Goal: Information Seeking & Learning: Learn about a topic

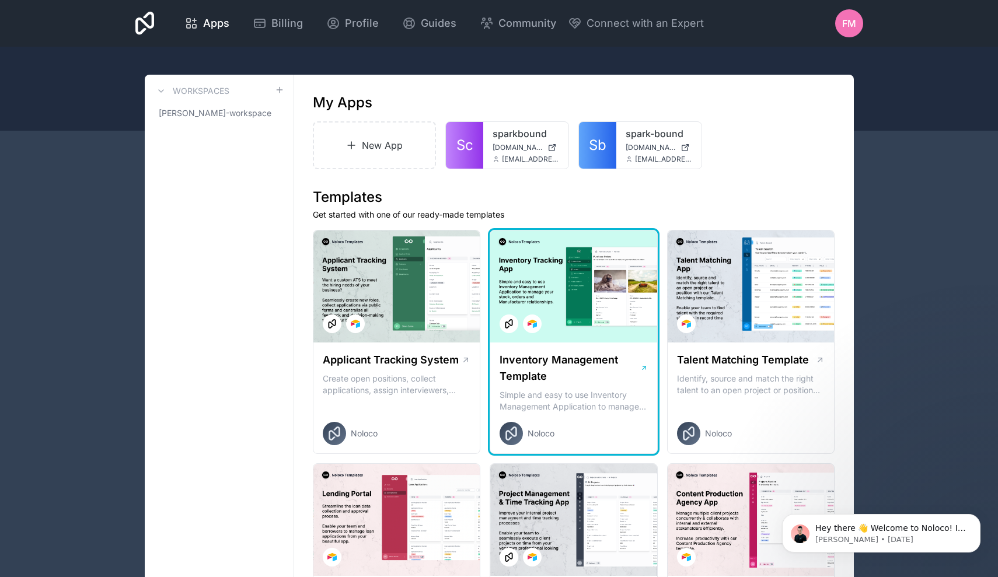
click at [567, 336] on div at bounding box center [573, 286] width 167 height 112
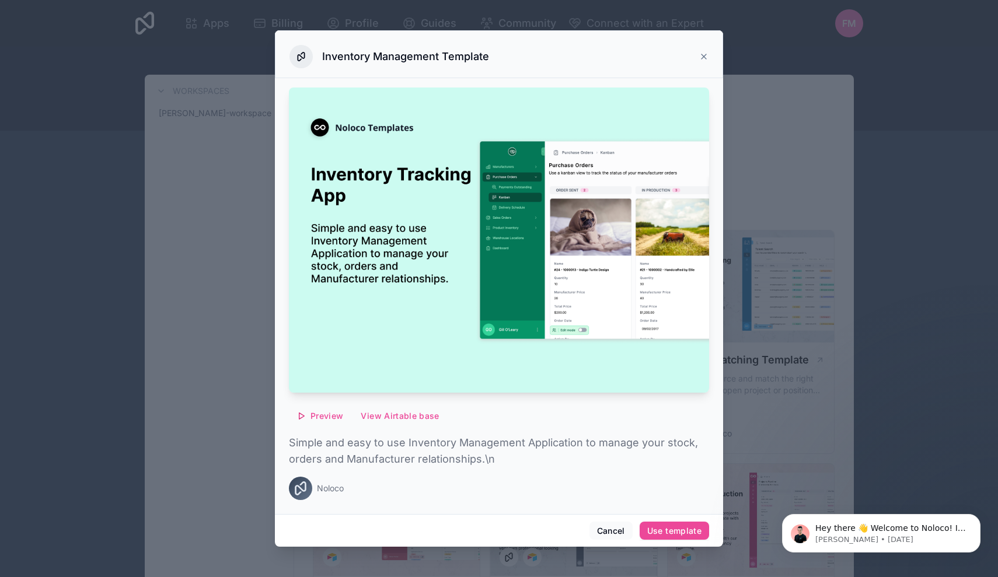
click at [564, 341] on img at bounding box center [499, 241] width 420 height 306
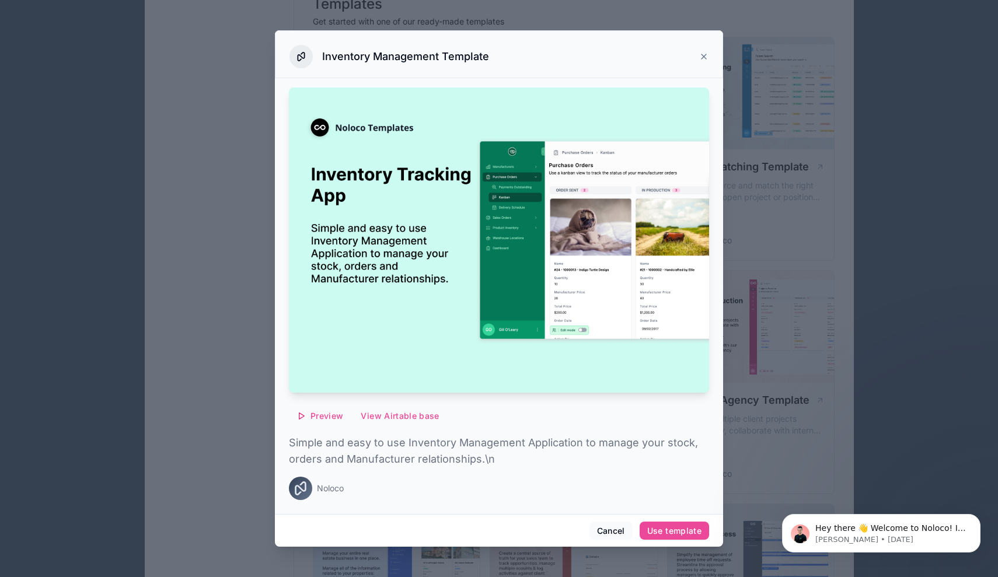
scroll to position [368, 0]
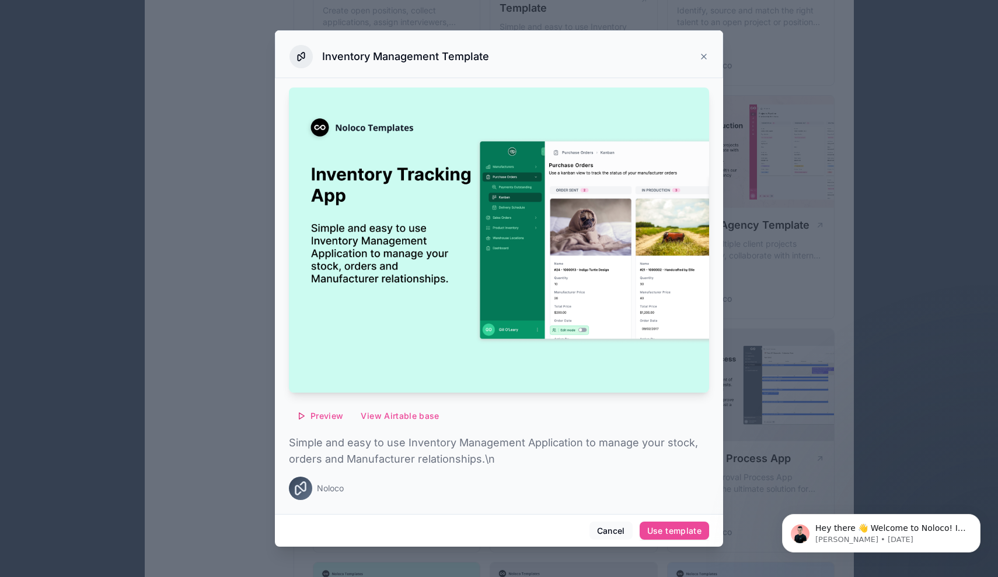
click at [431, 459] on p "Simple and easy to use Inventory Management Application to manage your stock, o…" at bounding box center [499, 451] width 420 height 33
click at [336, 419] on span "Preview" at bounding box center [326, 416] width 33 height 11
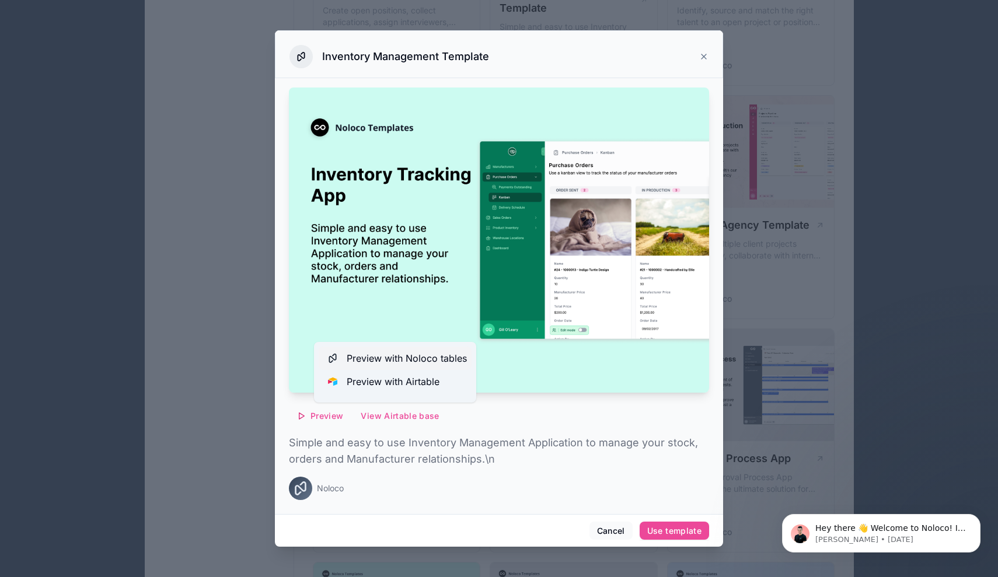
click at [373, 365] on button "Preview with Noloco tables" at bounding box center [395, 358] width 153 height 23
click at [698, 56] on div "Inventory Management Template" at bounding box center [498, 56] width 419 height 23
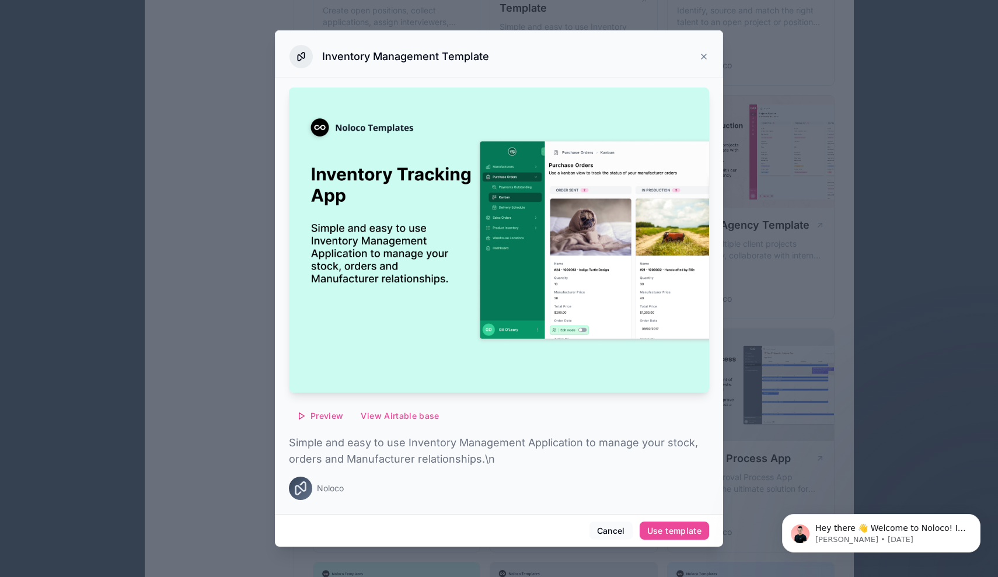
click at [701, 56] on icon at bounding box center [703, 56] width 9 height 9
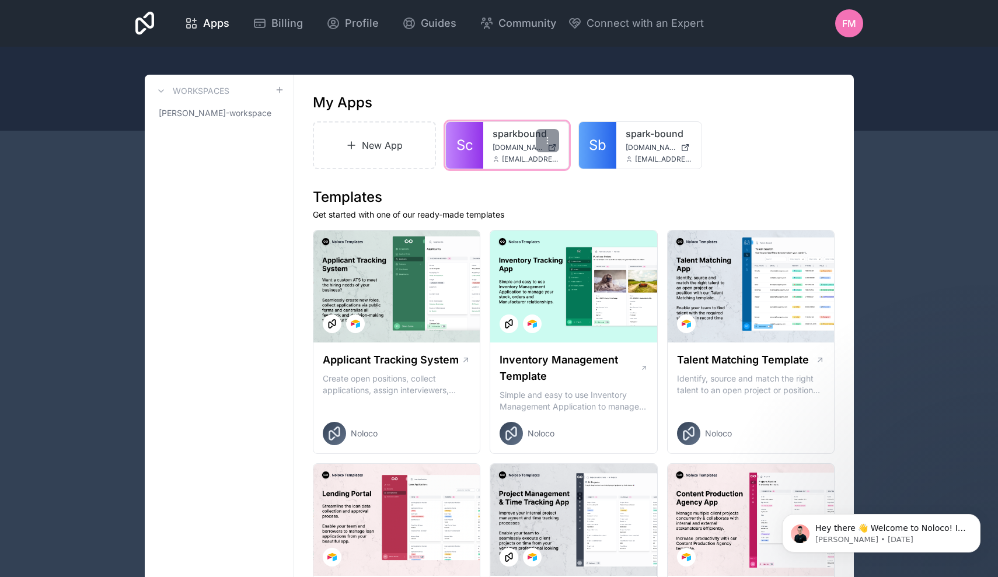
click at [483, 145] on div "sparkbound [DOMAIN_NAME] [EMAIL_ADDRESS][DOMAIN_NAME]" at bounding box center [525, 145] width 85 height 47
click at [485, 145] on div "sparkbound [DOMAIN_NAME] [EMAIL_ADDRESS][DOMAIN_NAME]" at bounding box center [525, 145] width 85 height 47
click at [520, 149] on span "[DOMAIN_NAME]" at bounding box center [518, 147] width 50 height 9
